Goal: Information Seeking & Learning: Learn about a topic

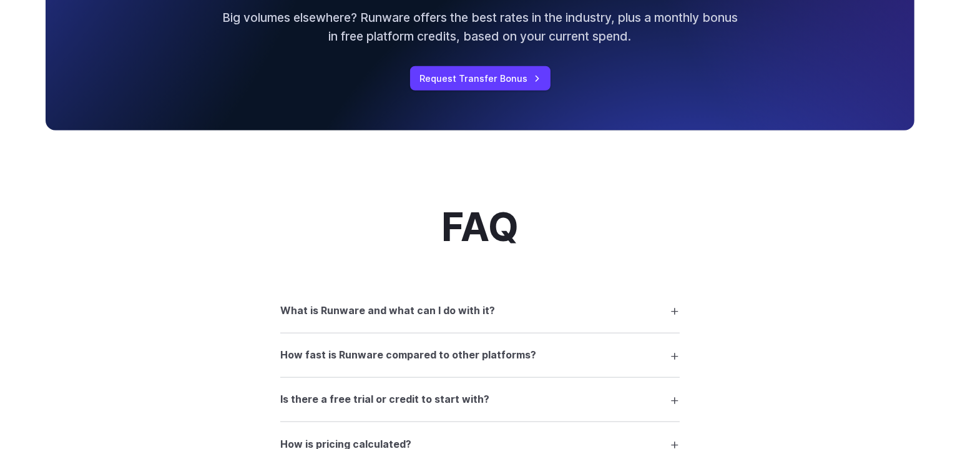
scroll to position [1419, 0]
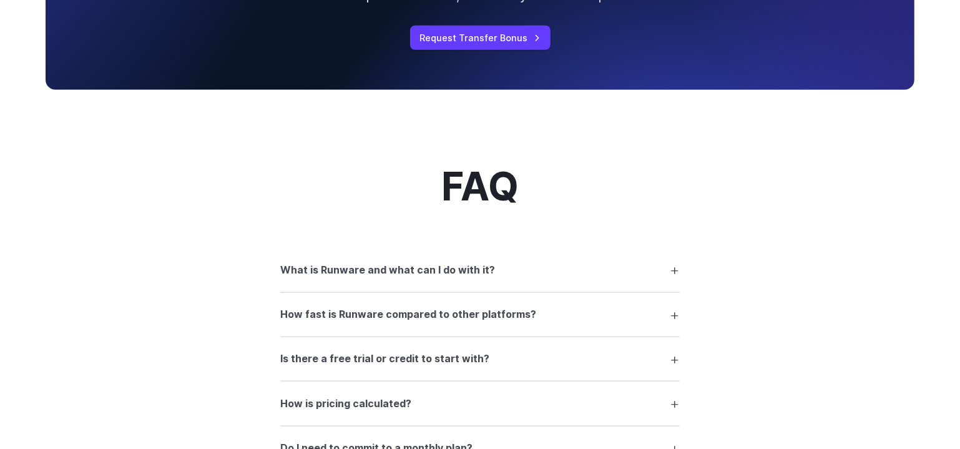
click at [544, 277] on summary "What is Runware and what can I do with it?" at bounding box center [480, 270] width 400 height 24
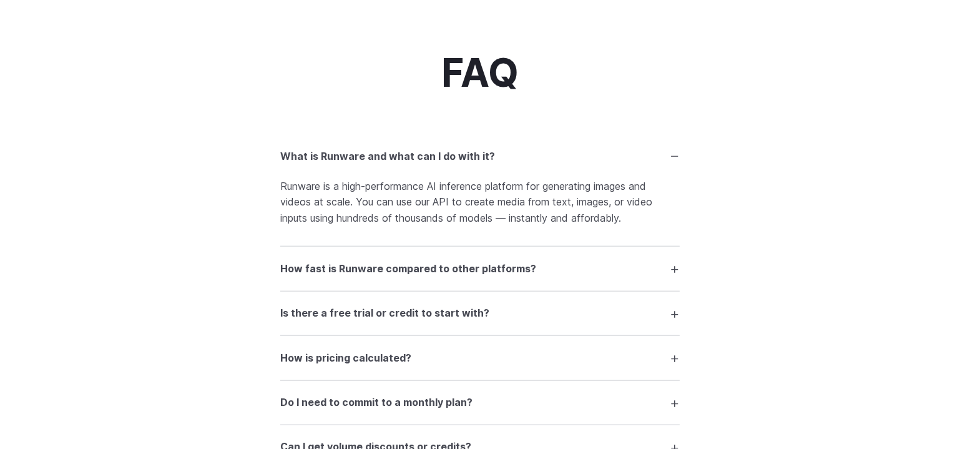
scroll to position [1589, 0]
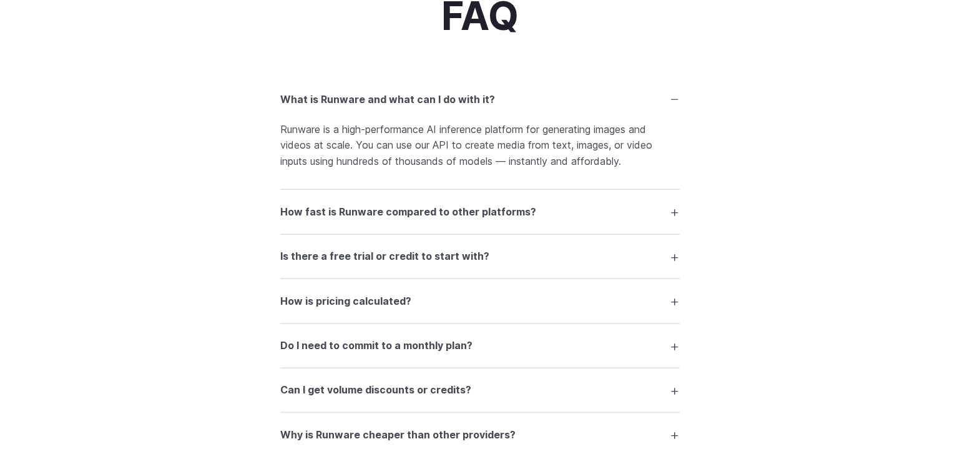
click at [432, 218] on h3 "How fast is Runware compared to other platforms?" at bounding box center [408, 212] width 256 height 16
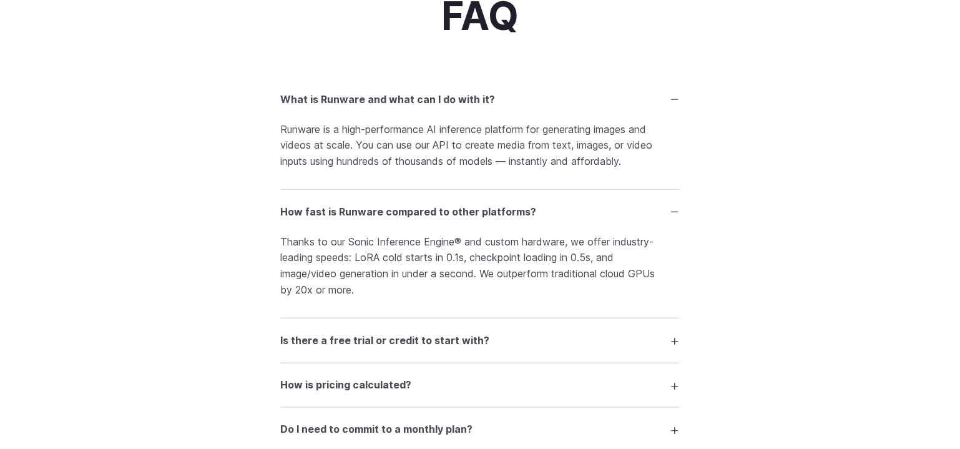
scroll to position [1703, 0]
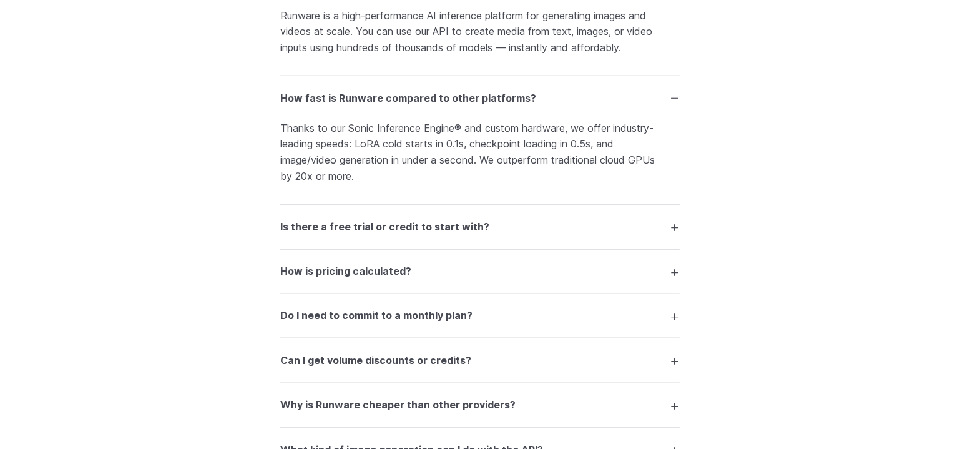
click at [319, 234] on h3 "Is there a free trial or credit to start with?" at bounding box center [384, 227] width 209 height 16
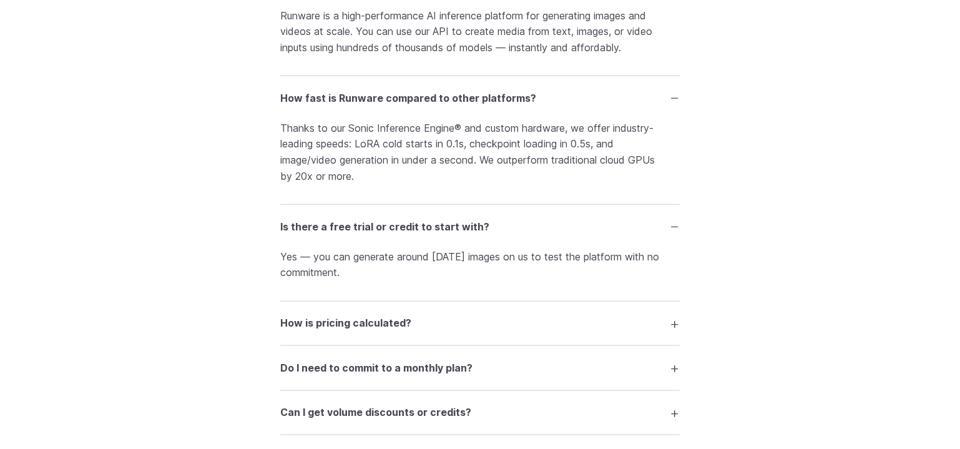
scroll to position [1760, 0]
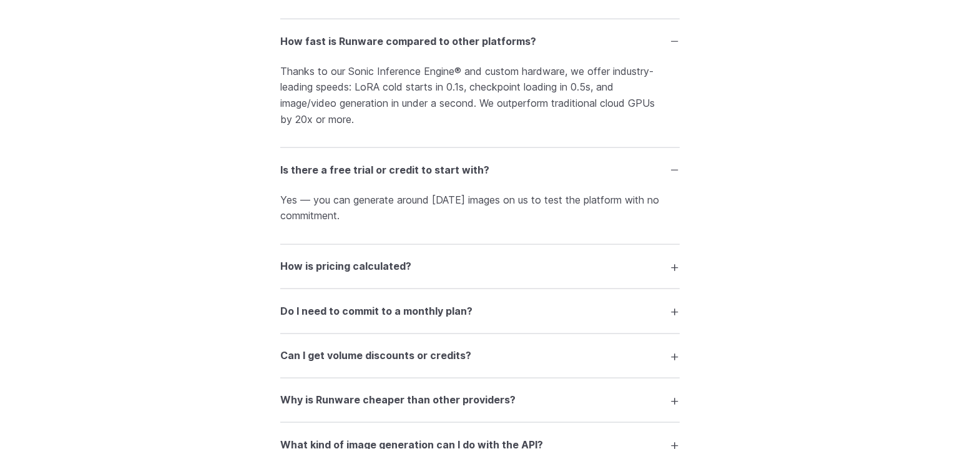
click at [315, 272] on h3 "How is pricing calculated?" at bounding box center [345, 267] width 131 height 16
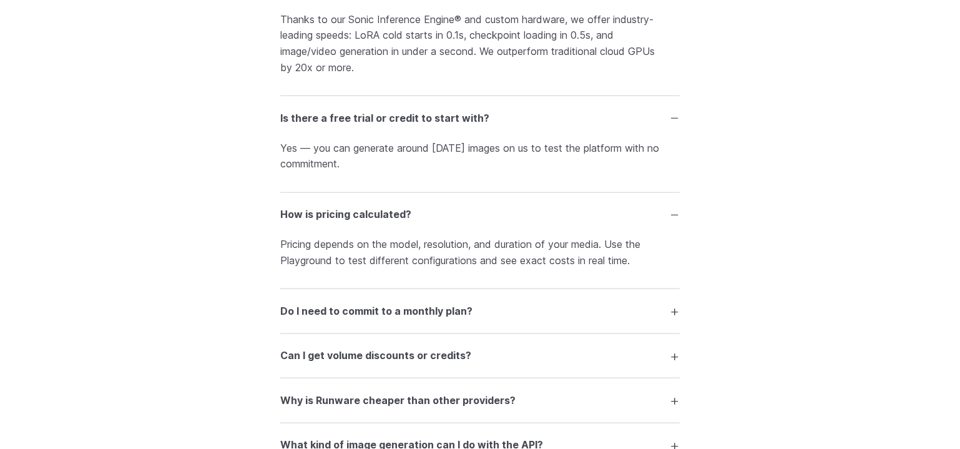
scroll to position [1873, 0]
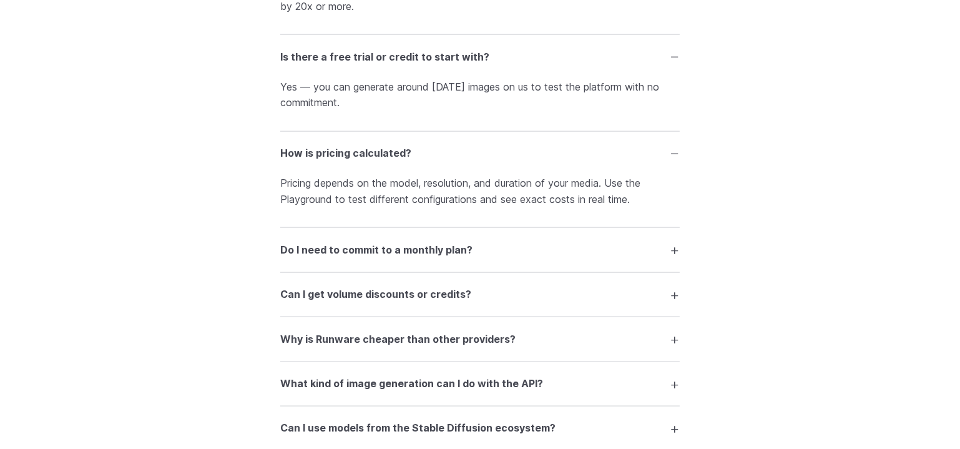
click at [330, 257] on h3 "Do I need to commit to a monthly plan?" at bounding box center [376, 250] width 192 height 16
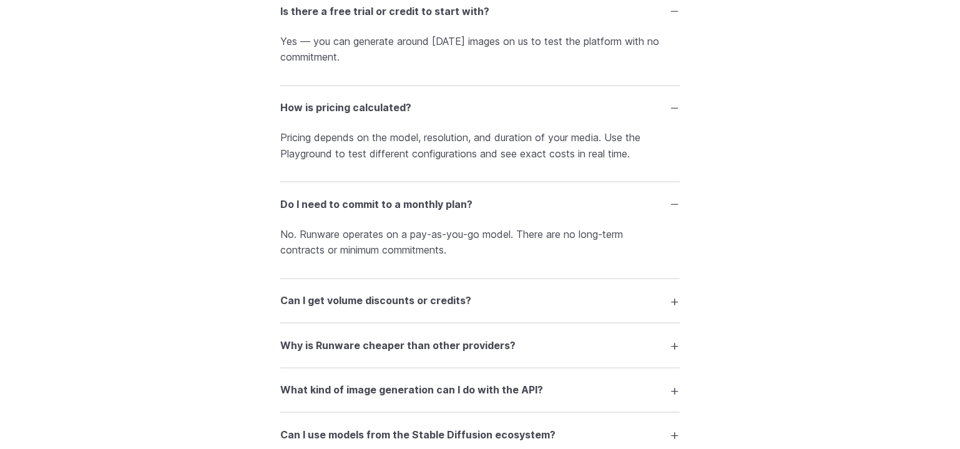
scroll to position [1930, 0]
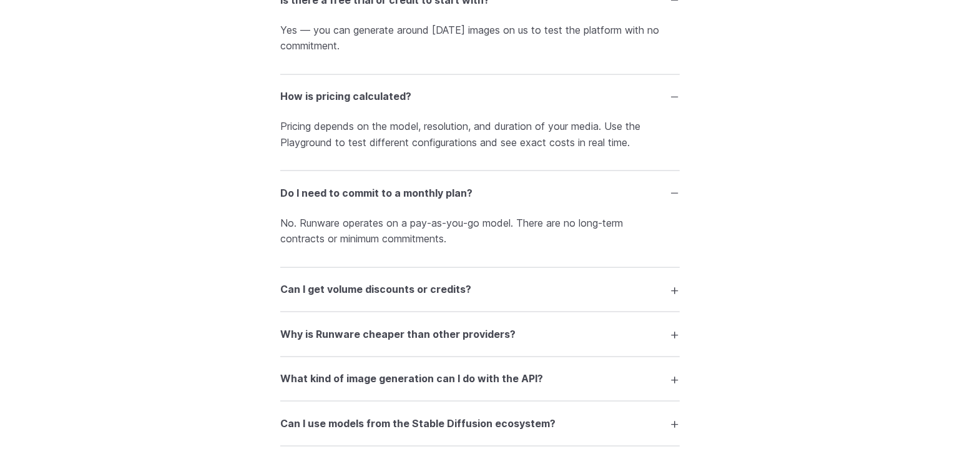
click at [339, 291] on h3 "Can I get volume discounts or credits?" at bounding box center [375, 290] width 191 height 16
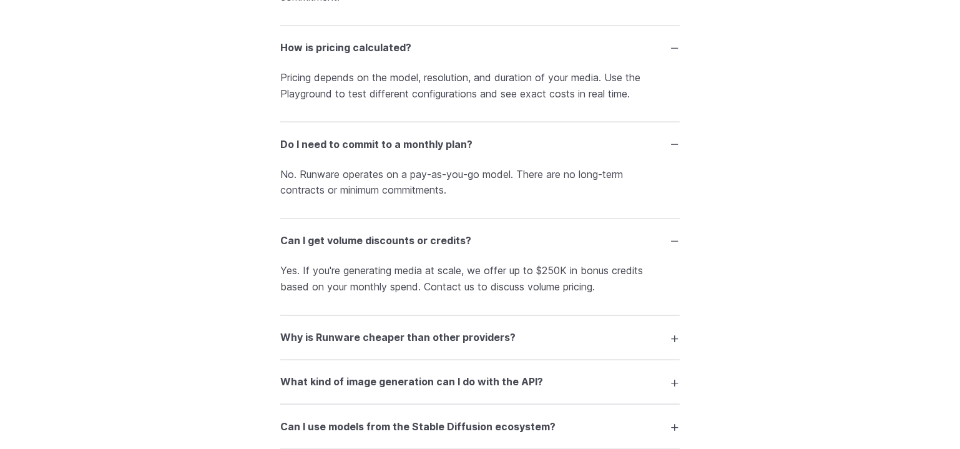
scroll to position [1986, 0]
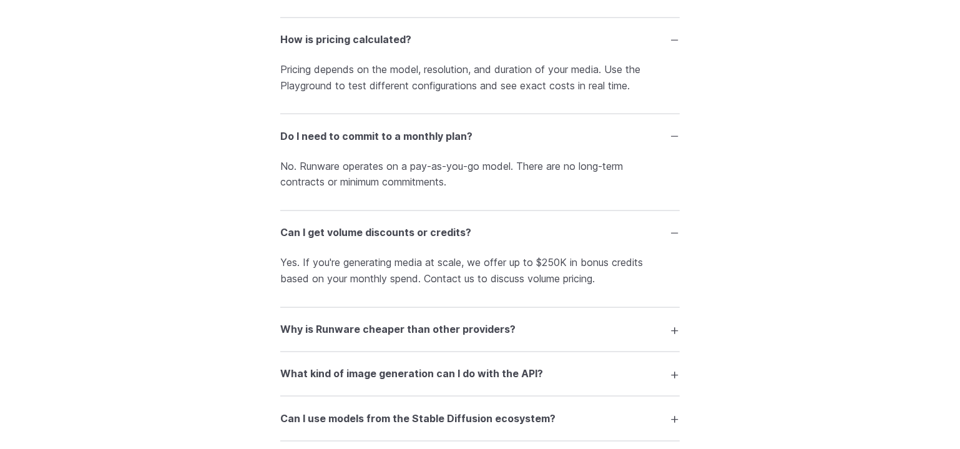
click at [308, 331] on h3 "Why is Runware cheaper than other providers?" at bounding box center [397, 330] width 235 height 16
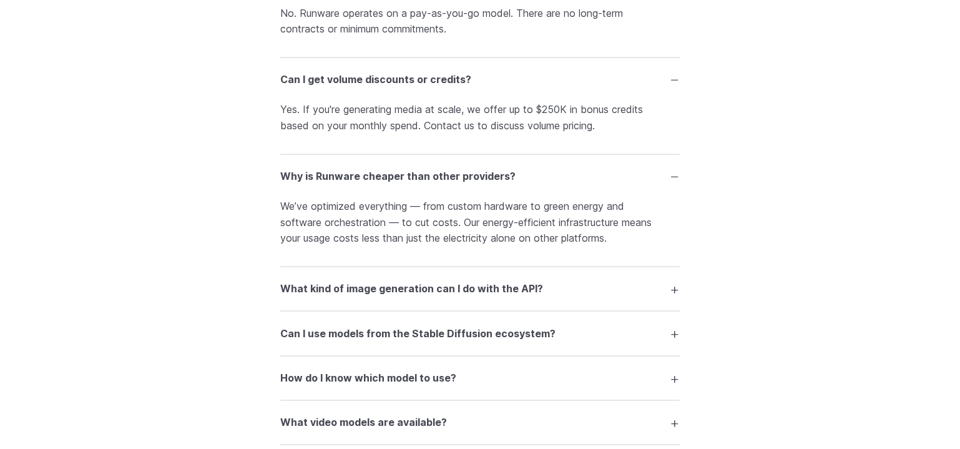
scroll to position [2157, 0]
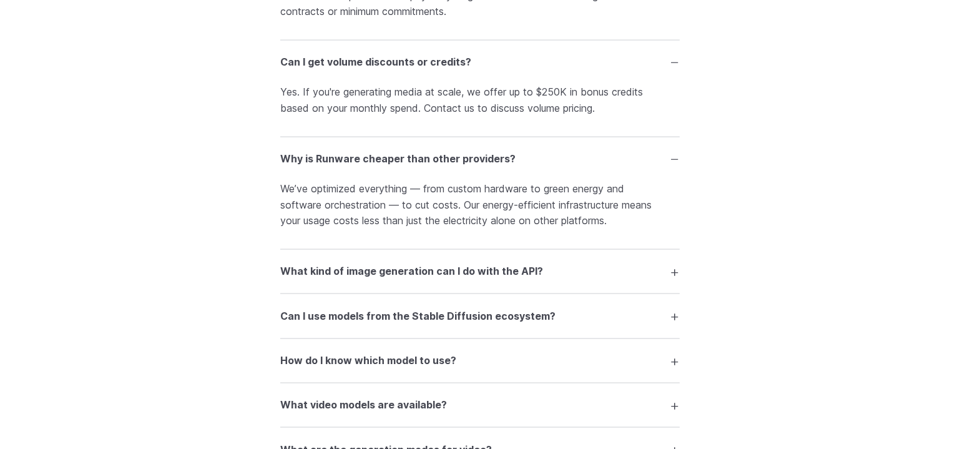
click at [360, 275] on h3 "What kind of image generation can I do with the API?" at bounding box center [411, 272] width 263 height 16
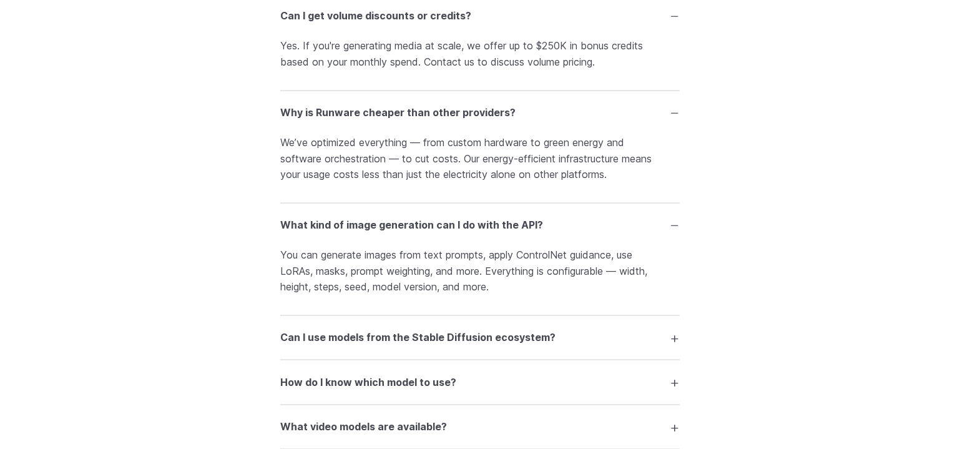
scroll to position [2214, 0]
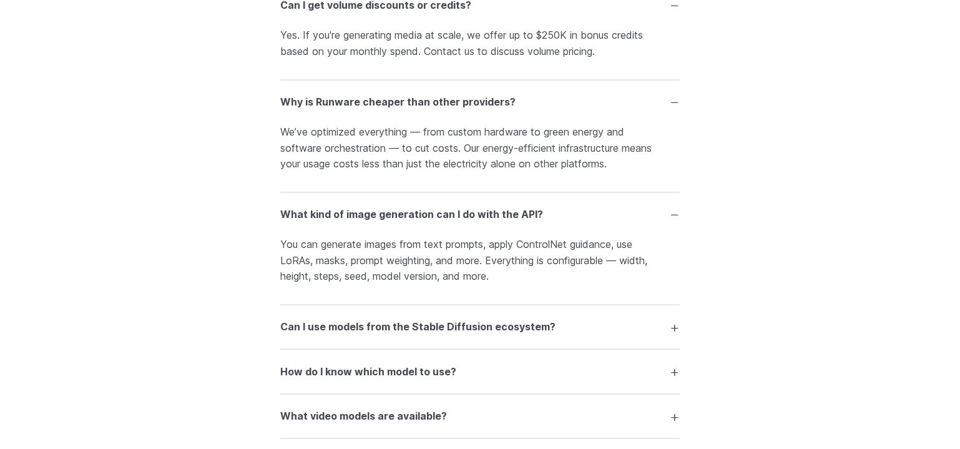
click at [378, 335] on h3 "Can I use models from the Stable Diffusion ecosystem?" at bounding box center [417, 327] width 275 height 16
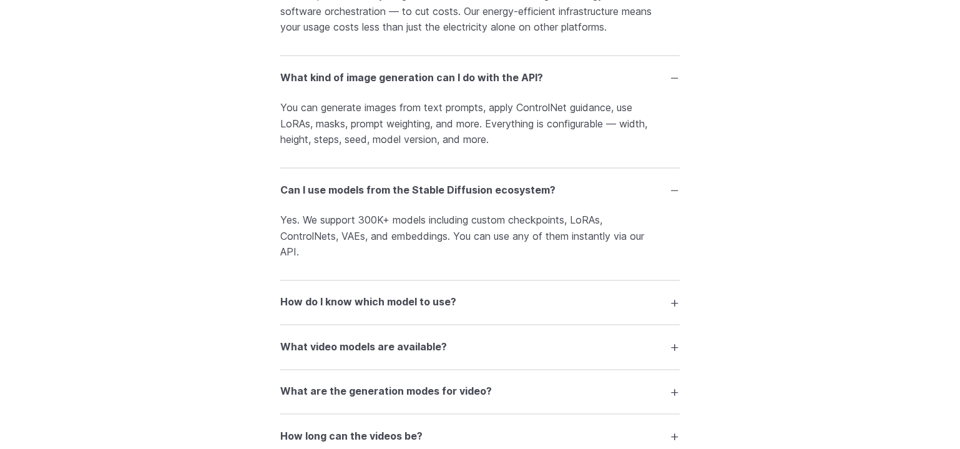
scroll to position [2384, 0]
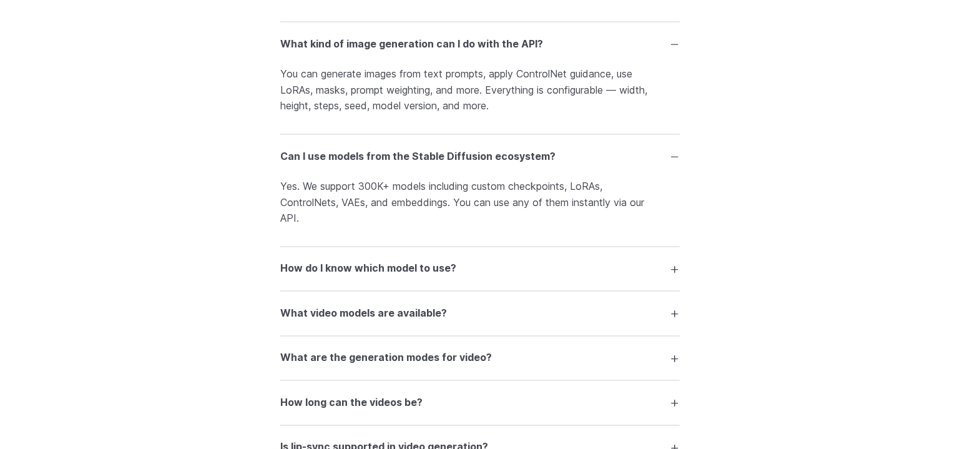
click at [344, 267] on h3 "How do I know which model to use?" at bounding box center [368, 269] width 176 height 16
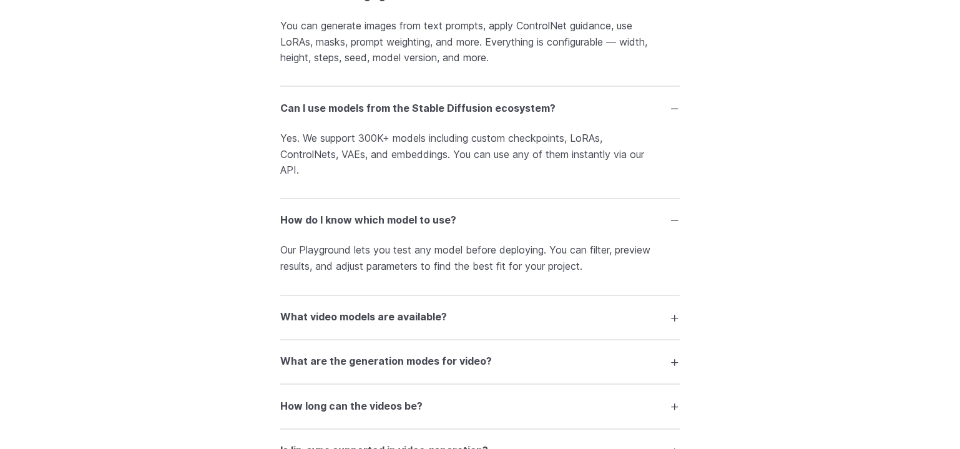
scroll to position [2441, 0]
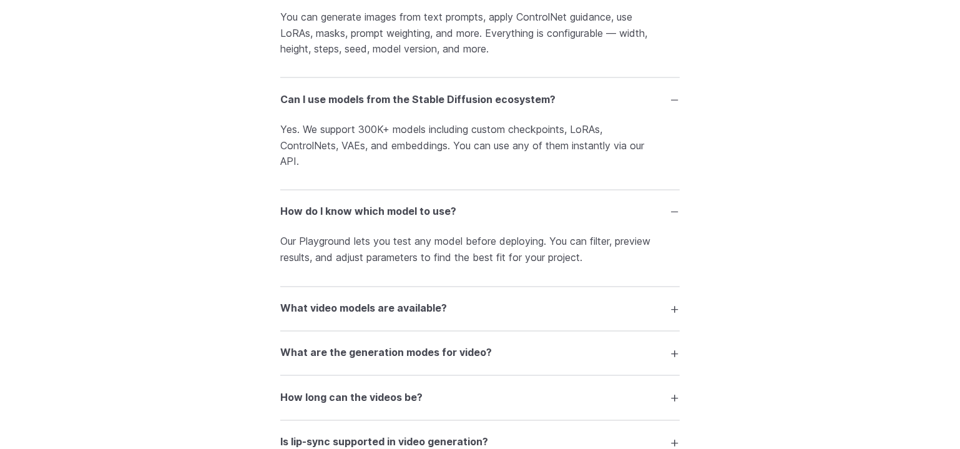
click at [336, 315] on h3 "What video models are available?" at bounding box center [363, 309] width 167 height 16
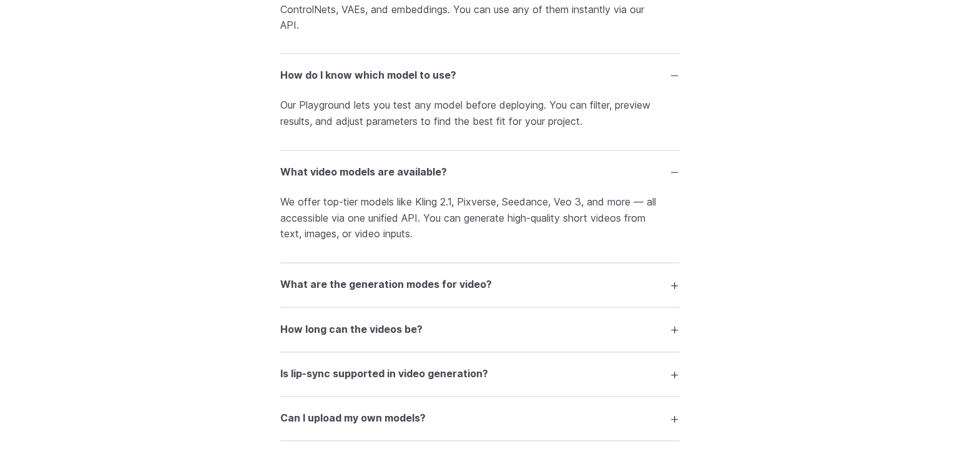
scroll to position [2611, 0]
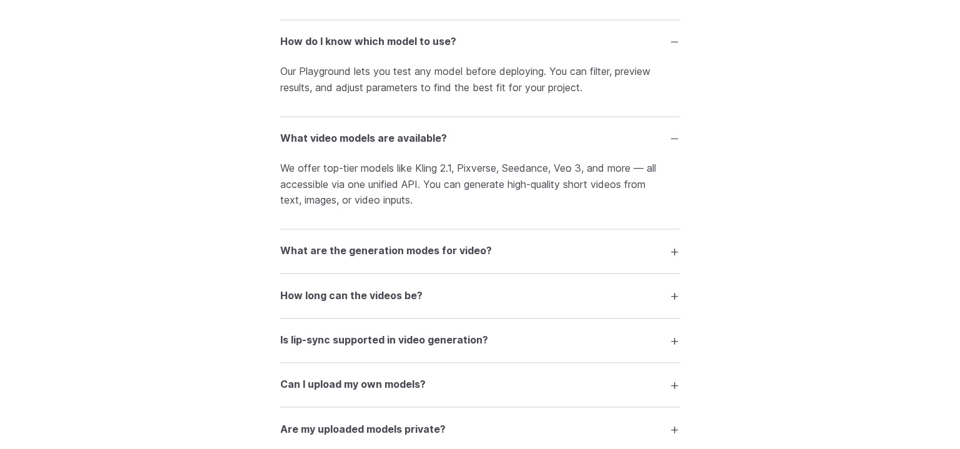
click at [353, 254] on h3 "What are the generation modes for video?" at bounding box center [386, 252] width 212 height 16
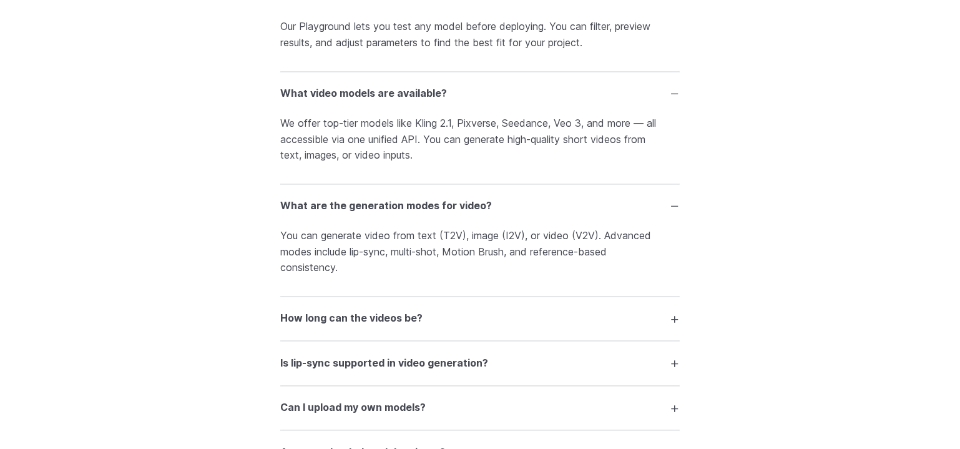
scroll to position [2668, 0]
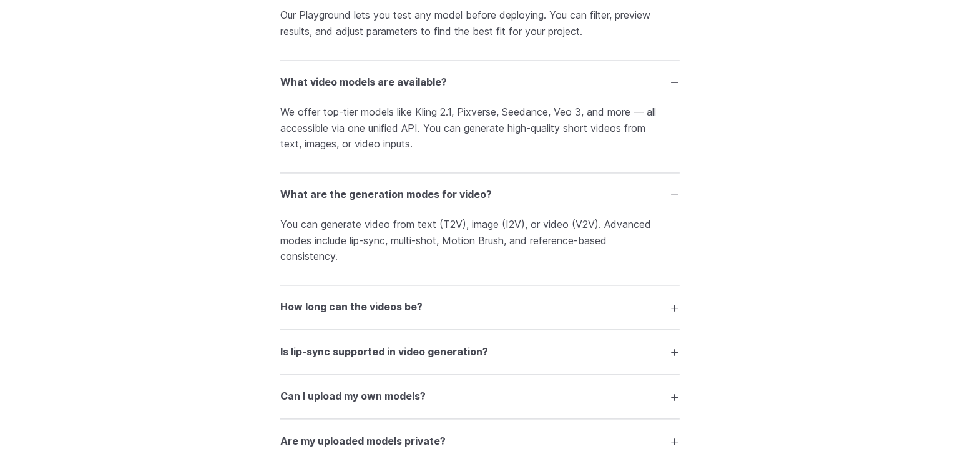
click at [314, 315] on h3 "How long can the videos be?" at bounding box center [351, 307] width 142 height 16
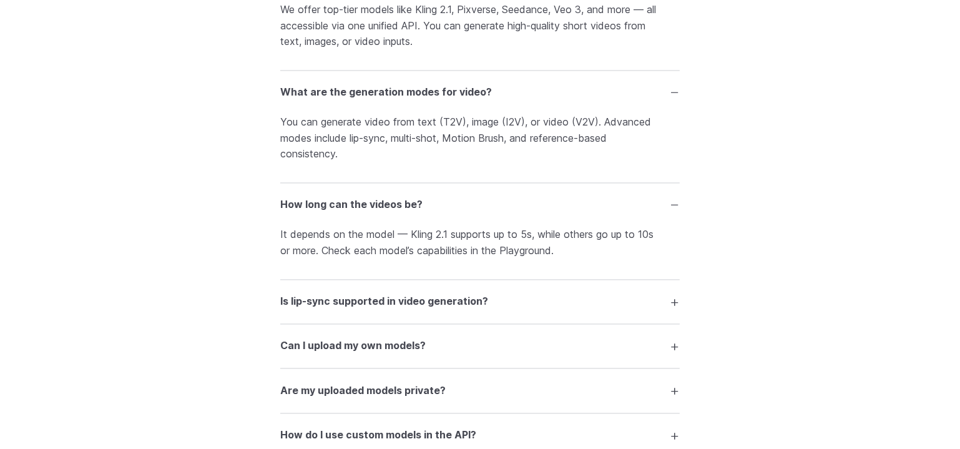
scroll to position [2781, 0]
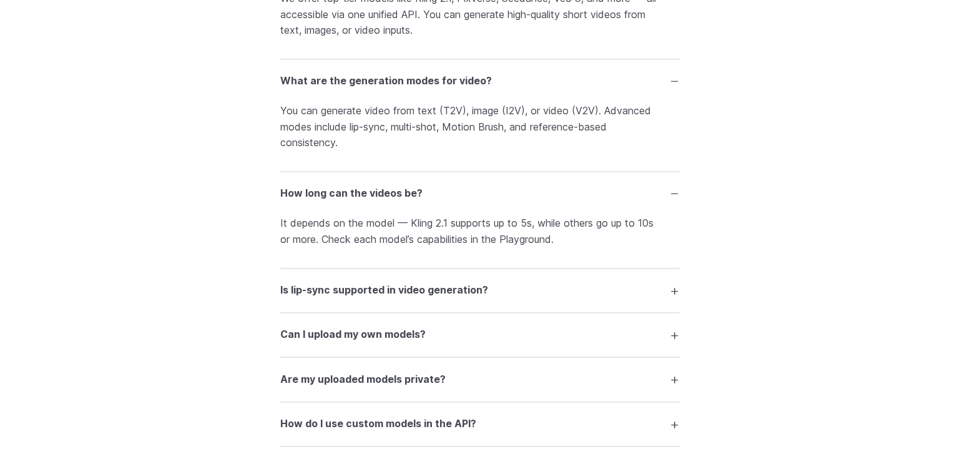
click at [352, 295] on h3 "Is lip-sync supported in video generation?" at bounding box center [384, 290] width 208 height 16
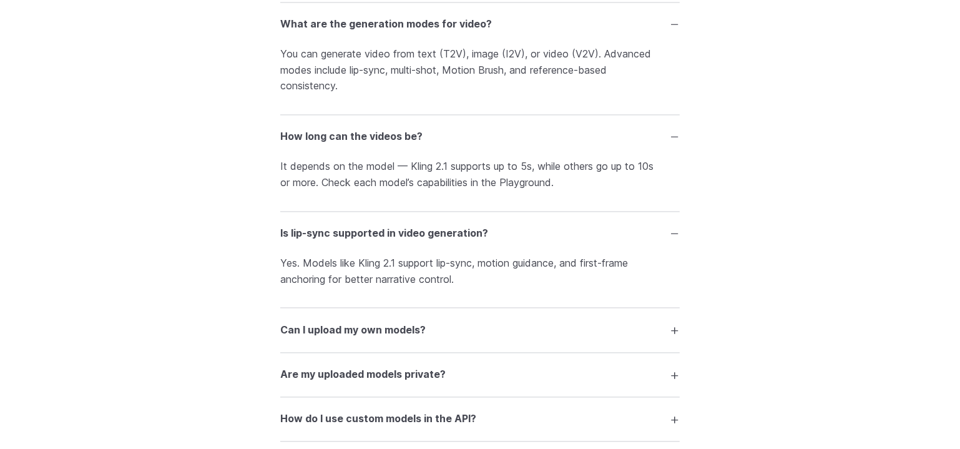
click at [405, 336] on h3 "Can I upload my own models?" at bounding box center [352, 330] width 145 height 16
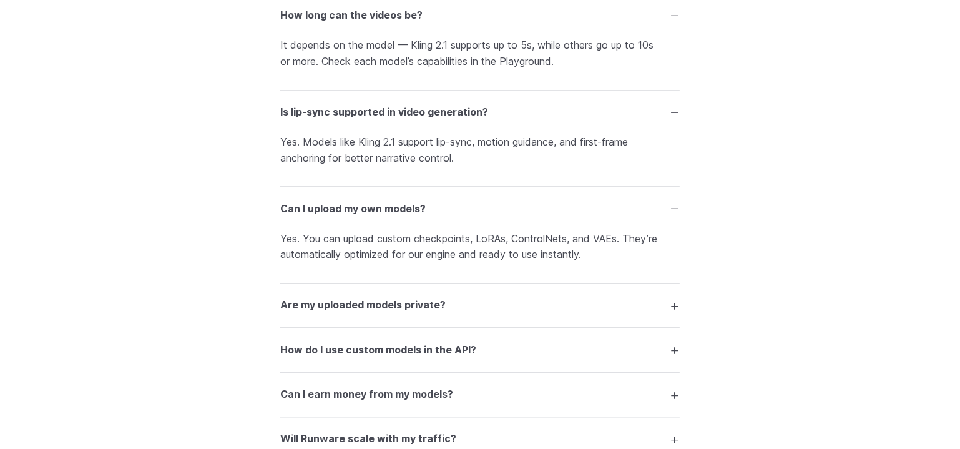
scroll to position [3009, 0]
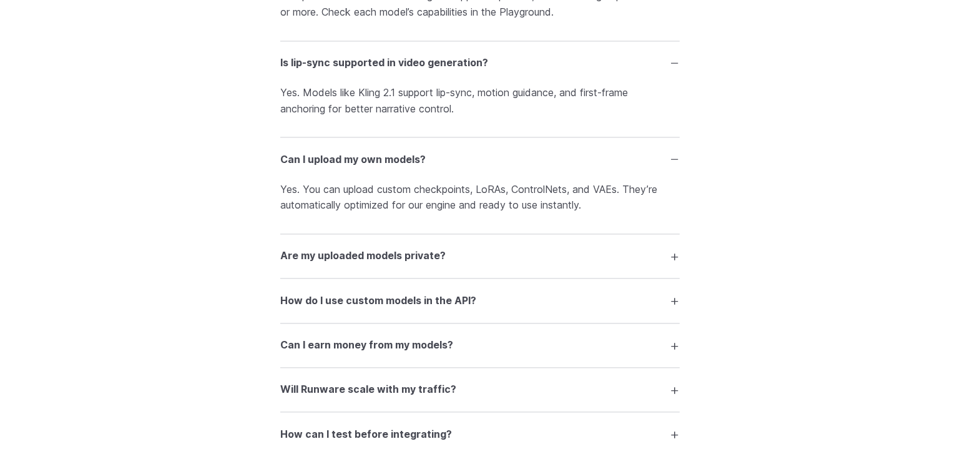
click at [418, 259] on h3 "Are my uploaded models private?" at bounding box center [362, 256] width 165 height 16
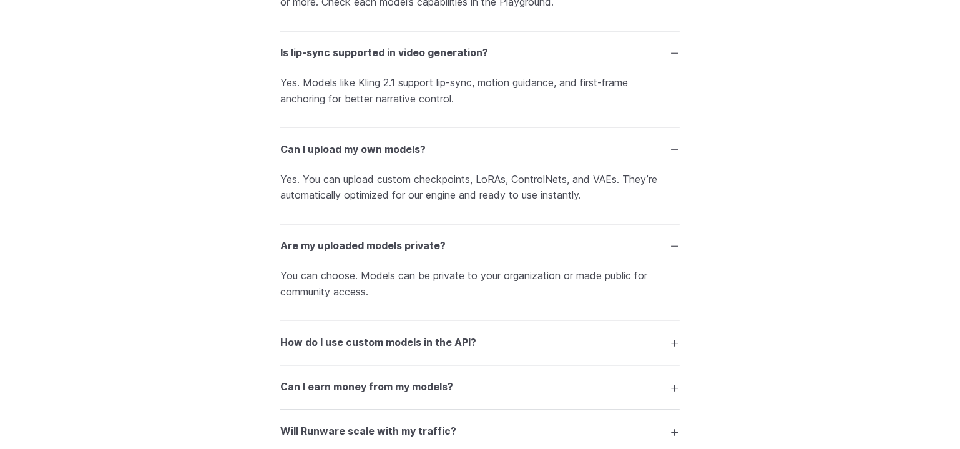
scroll to position [3065, 0]
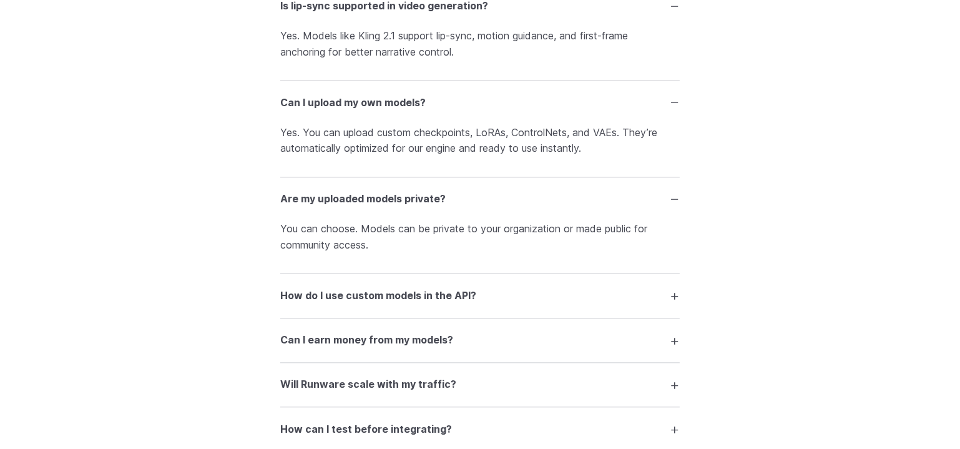
click at [402, 300] on h3 "How do I use custom models in the API?" at bounding box center [378, 296] width 196 height 16
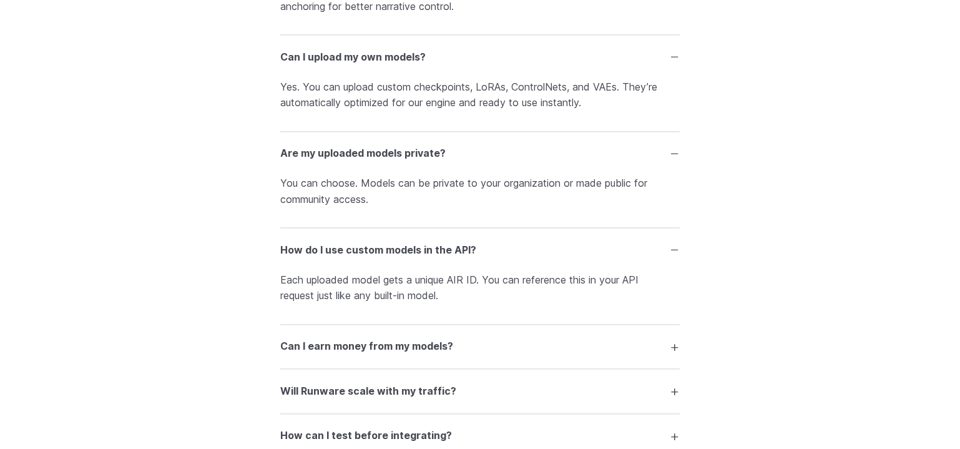
scroll to position [3122, 0]
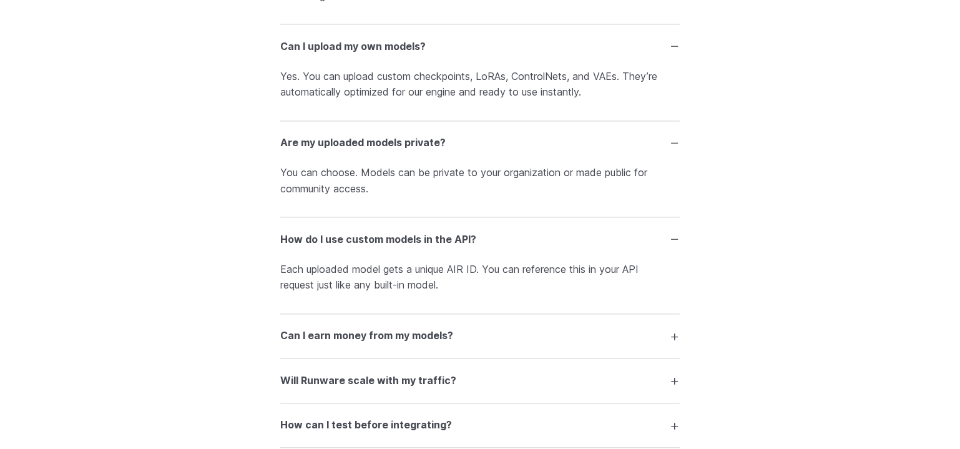
click at [332, 343] on h3 "Can I earn money from my models?" at bounding box center [366, 336] width 173 height 16
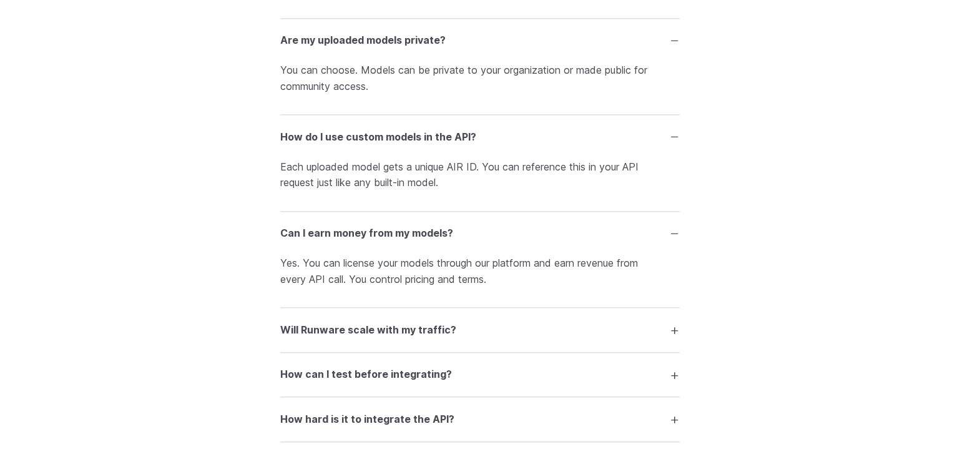
scroll to position [3235, 0]
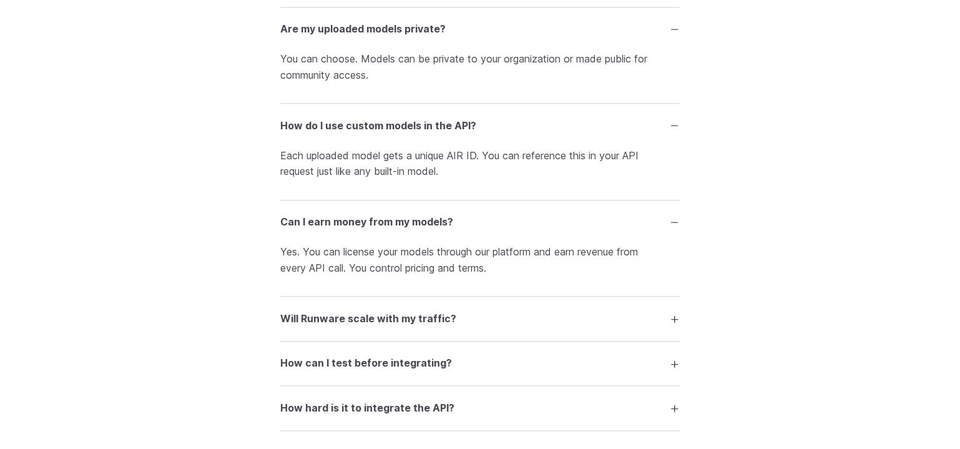
click at [353, 327] on h3 "Will Runware scale with my traffic?" at bounding box center [368, 319] width 176 height 16
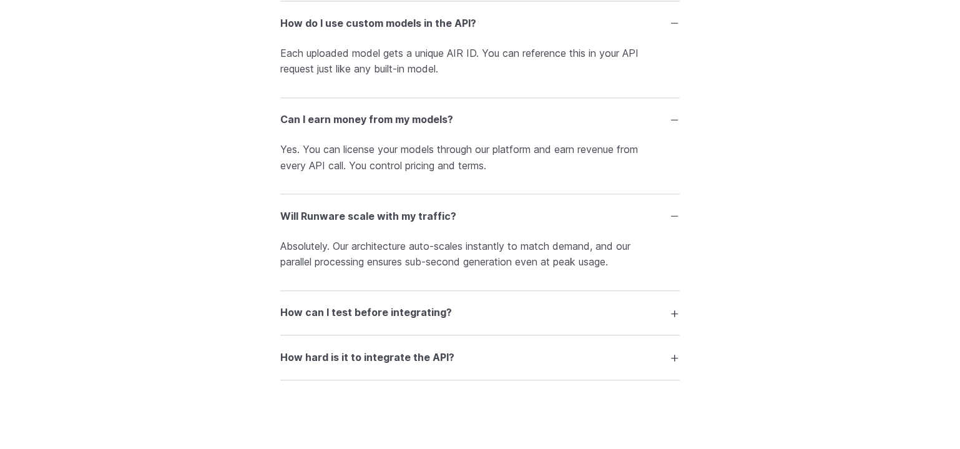
scroll to position [3349, 0]
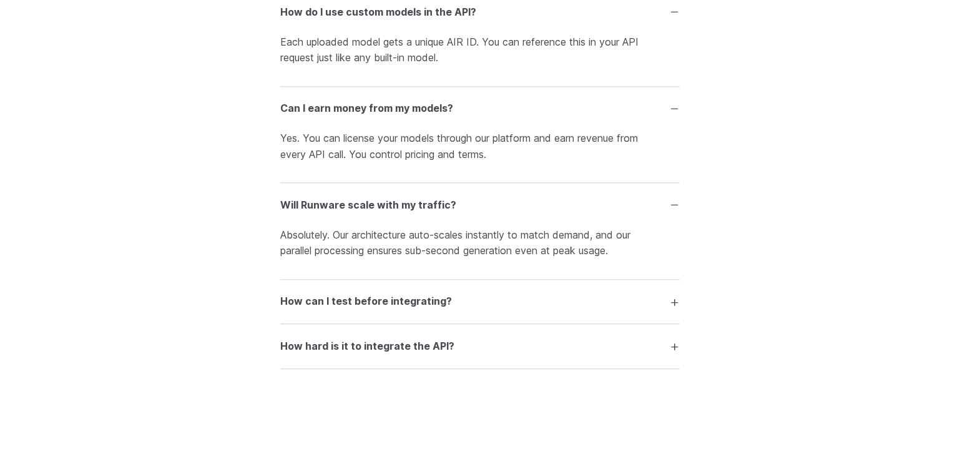
click at [352, 307] on h3 "How can I test before integrating?" at bounding box center [366, 301] width 172 height 16
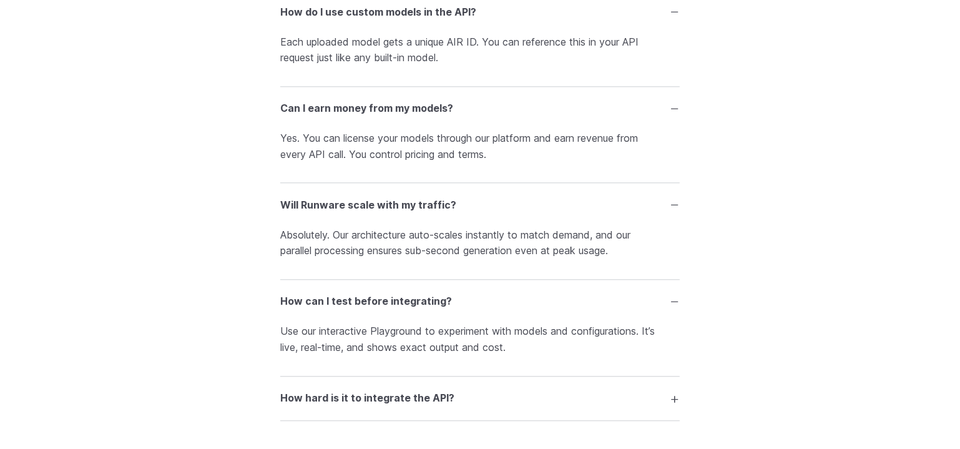
scroll to position [3406, 0]
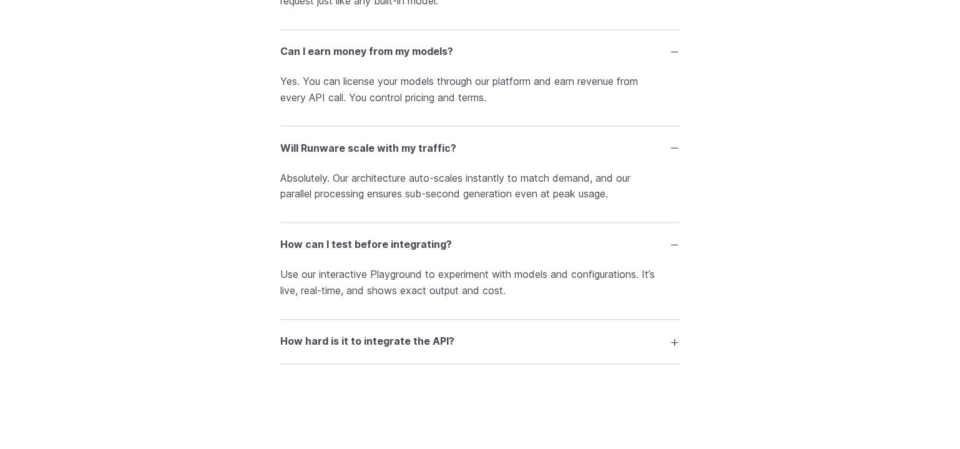
click at [324, 350] on h3 "How hard is it to integrate the API?" at bounding box center [367, 341] width 174 height 16
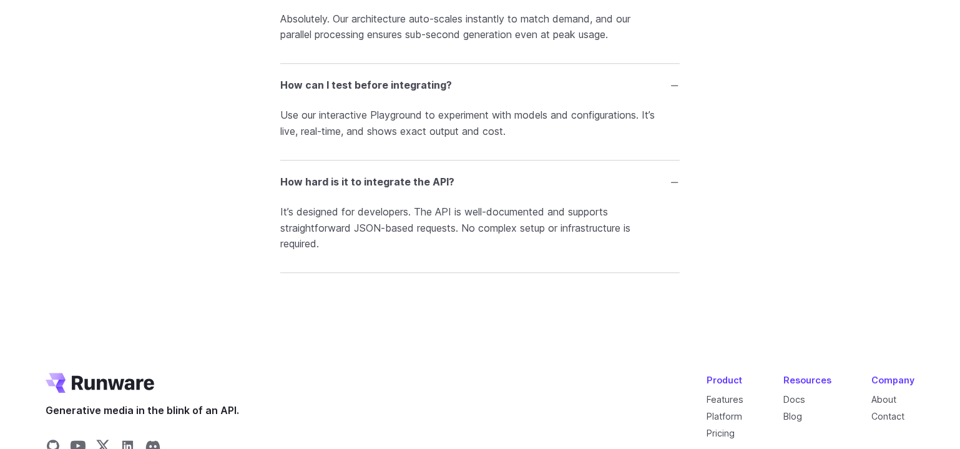
scroll to position [3576, 0]
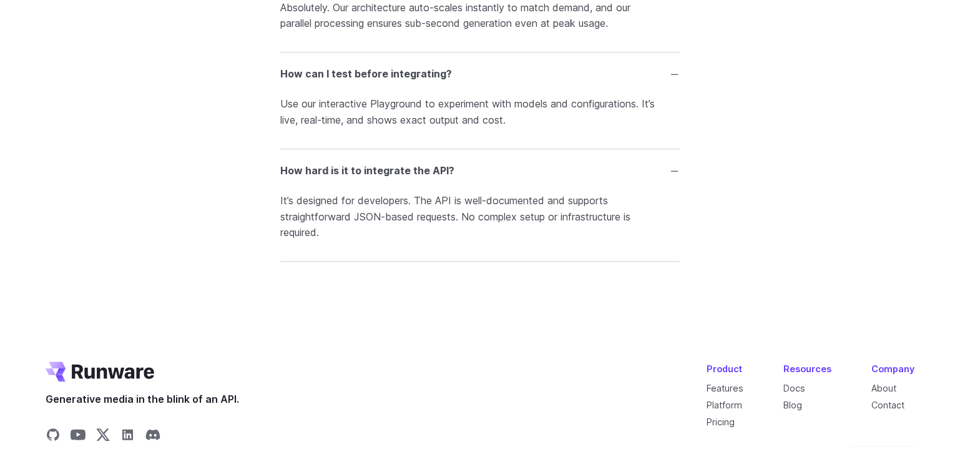
click at [258, 372] on div "Generative media in the blink of an API. Product Features Platform Pricing Reso…" at bounding box center [480, 404] width 869 height 85
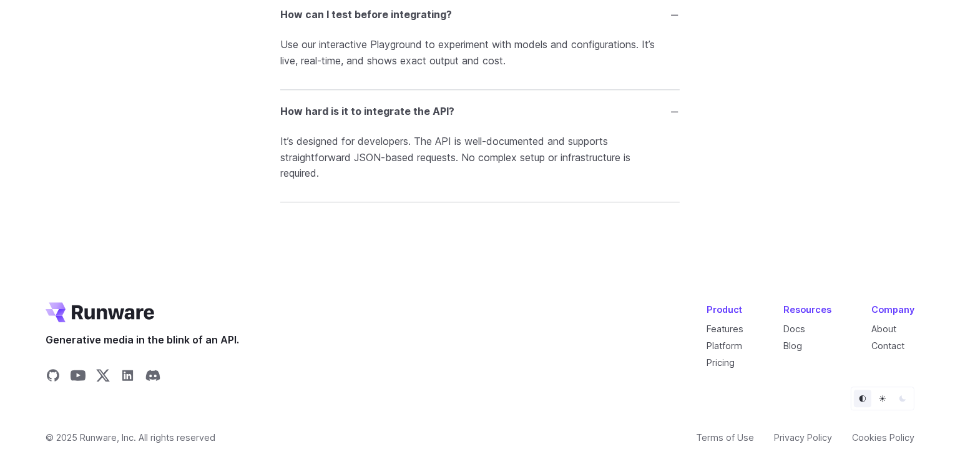
scroll to position [3657, 0]
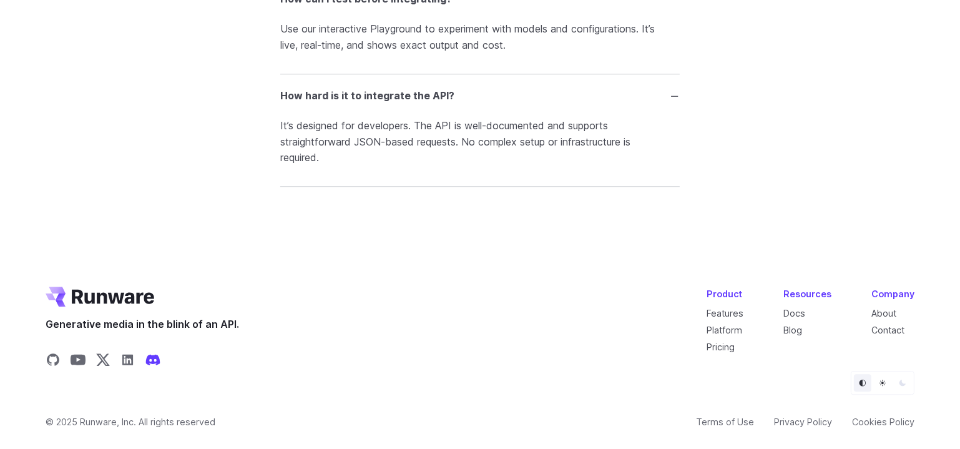
click at [155, 358] on icon "Share on Discord" at bounding box center [153, 360] width 14 height 11
click at [718, 342] on link "Pricing" at bounding box center [721, 347] width 28 height 11
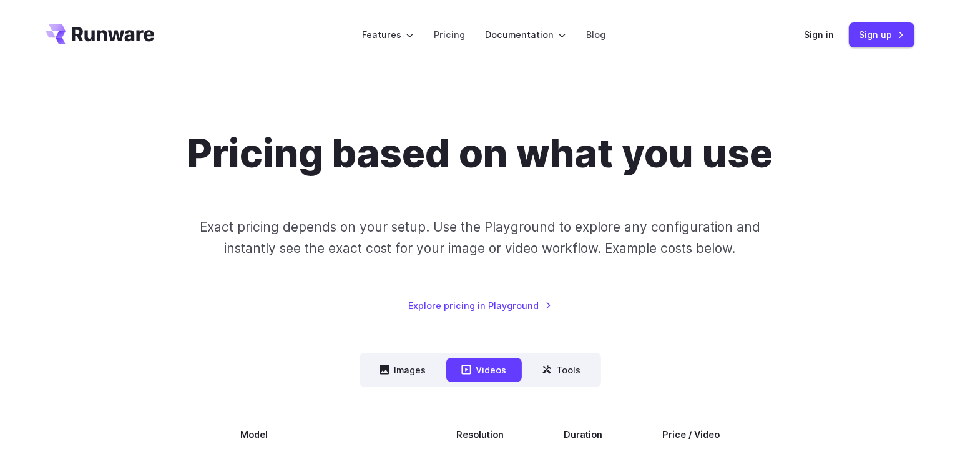
scroll to position [113, 0]
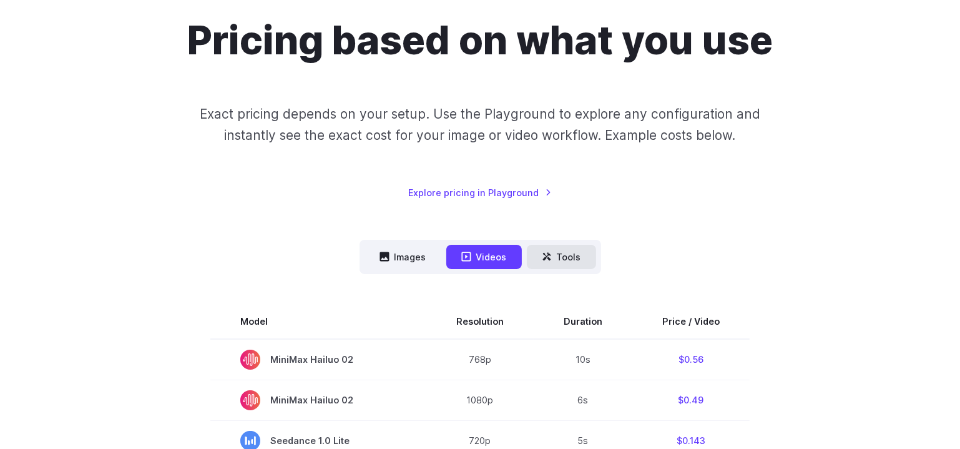
click at [546, 257] on icon at bounding box center [547, 257] width 8 height 8
click at [569, 257] on button "Tools" at bounding box center [561, 257] width 69 height 24
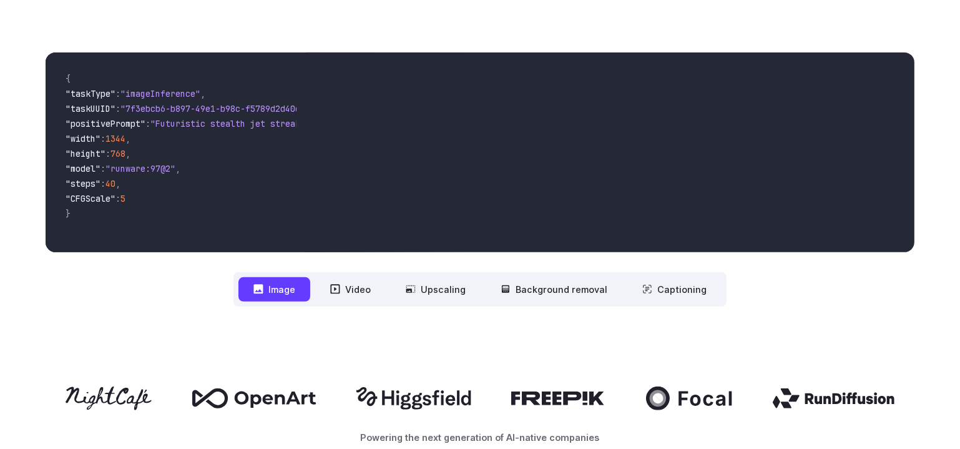
scroll to position [454, 0]
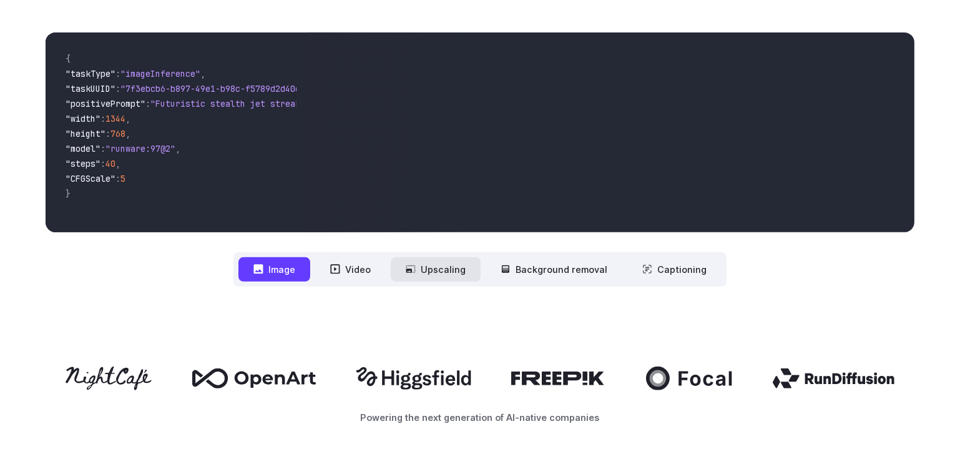
click at [423, 265] on button "Upscaling" at bounding box center [436, 269] width 90 height 24
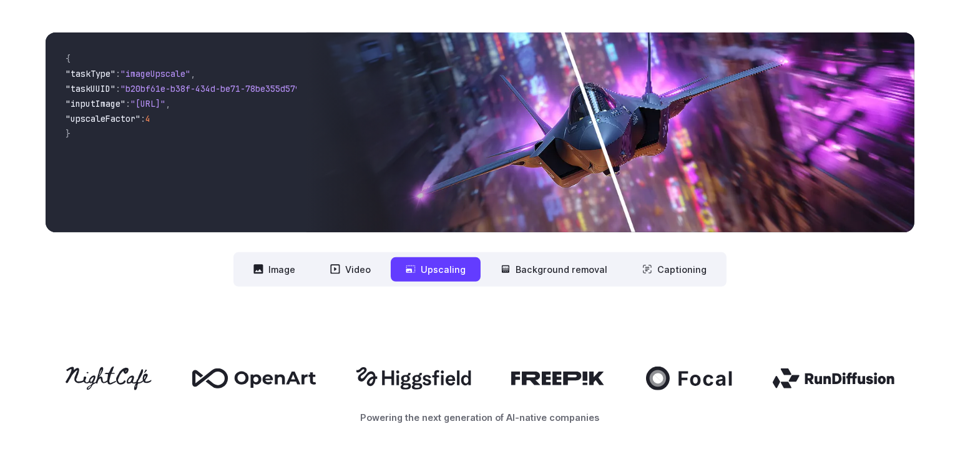
click at [442, 274] on button "Upscaling" at bounding box center [436, 269] width 90 height 24
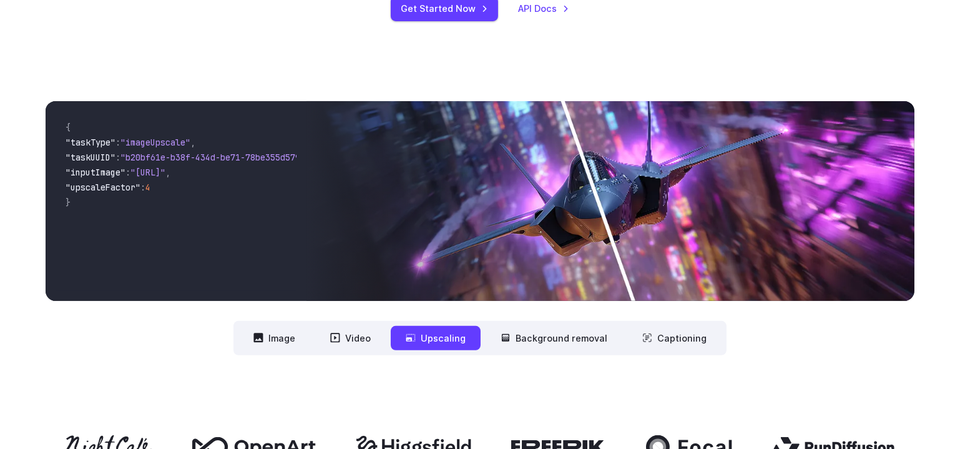
scroll to position [397, 0]
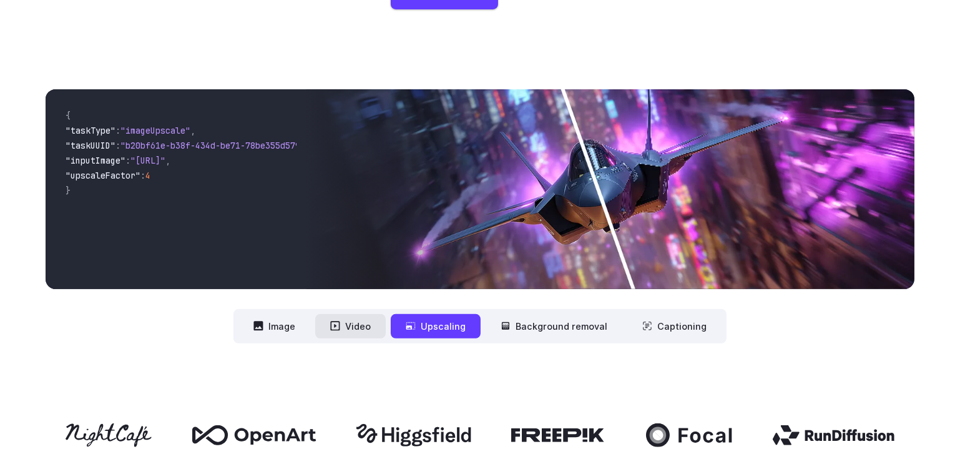
click at [340, 329] on icon at bounding box center [335, 326] width 10 height 10
click at [350, 322] on button "Video" at bounding box center [350, 326] width 71 height 24
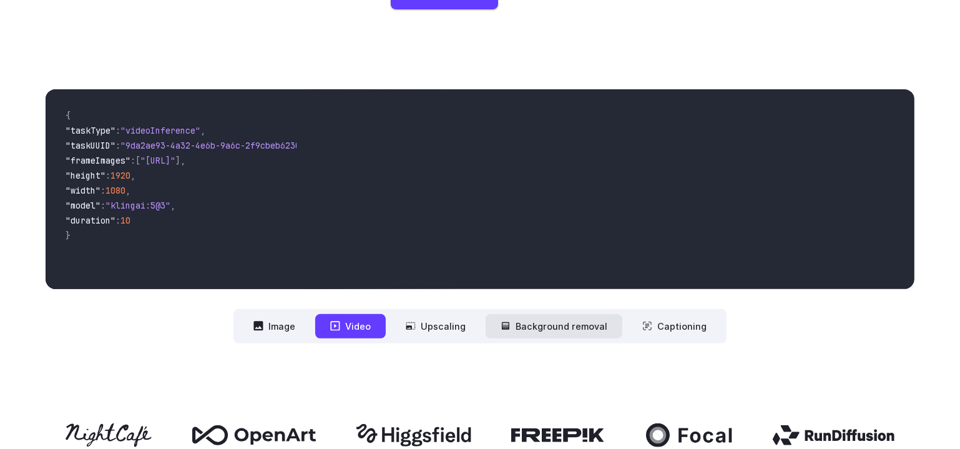
click at [535, 328] on button "Background removal" at bounding box center [554, 326] width 137 height 24
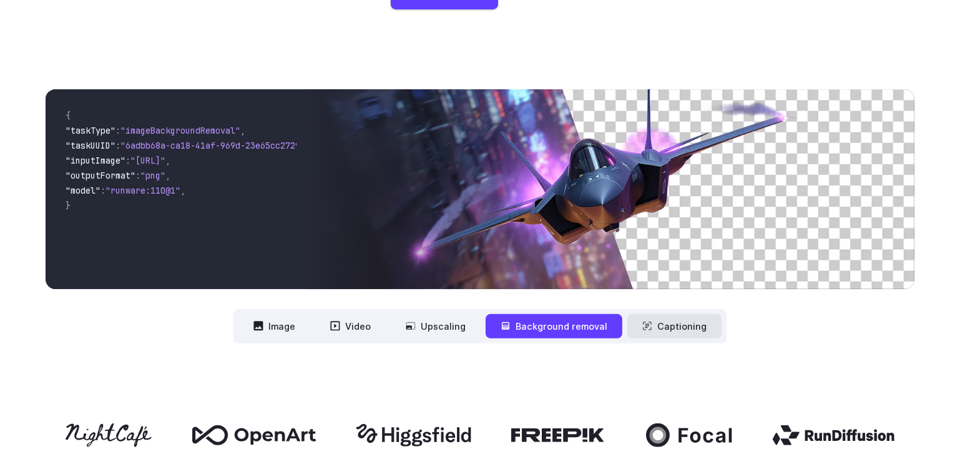
click at [668, 332] on button "Captioning" at bounding box center [675, 326] width 94 height 24
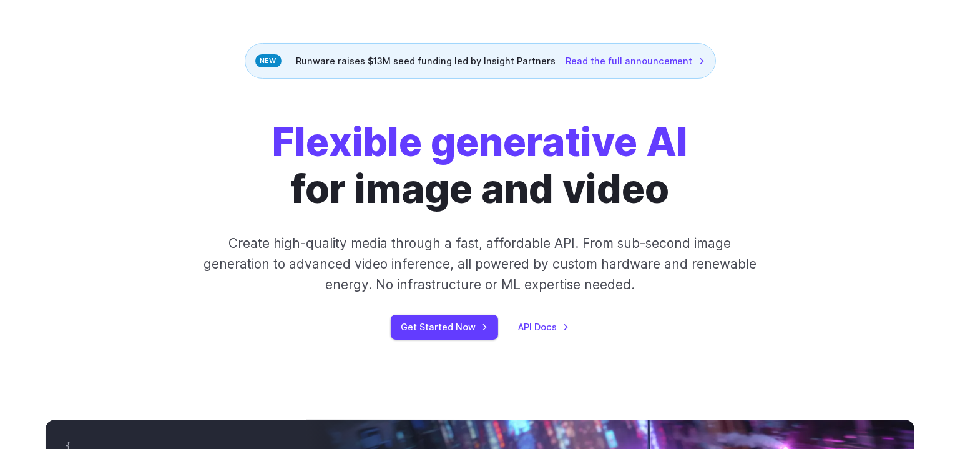
scroll to position [0, 0]
